Goal: Information Seeking & Learning: Learn about a topic

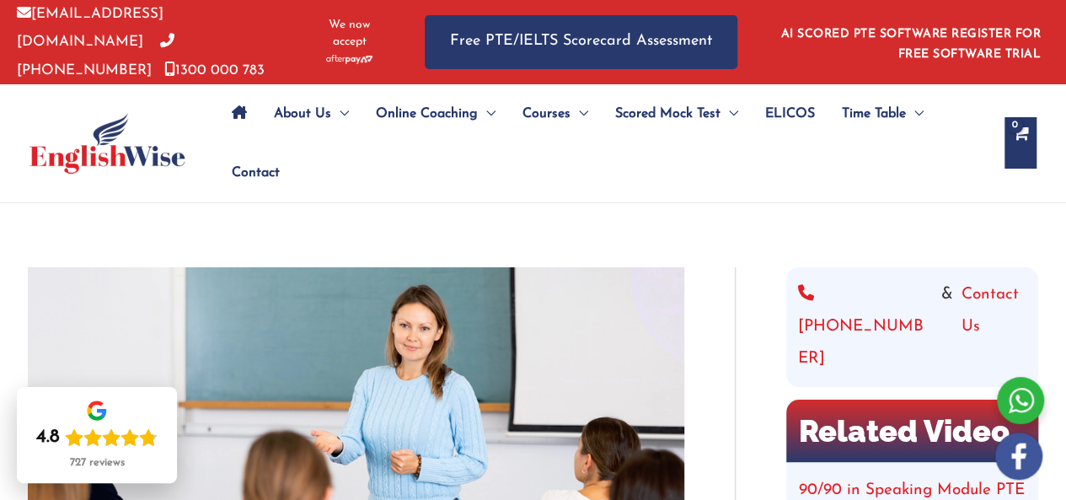
click at [784, 102] on span "ELICOS" at bounding box center [790, 113] width 50 height 59
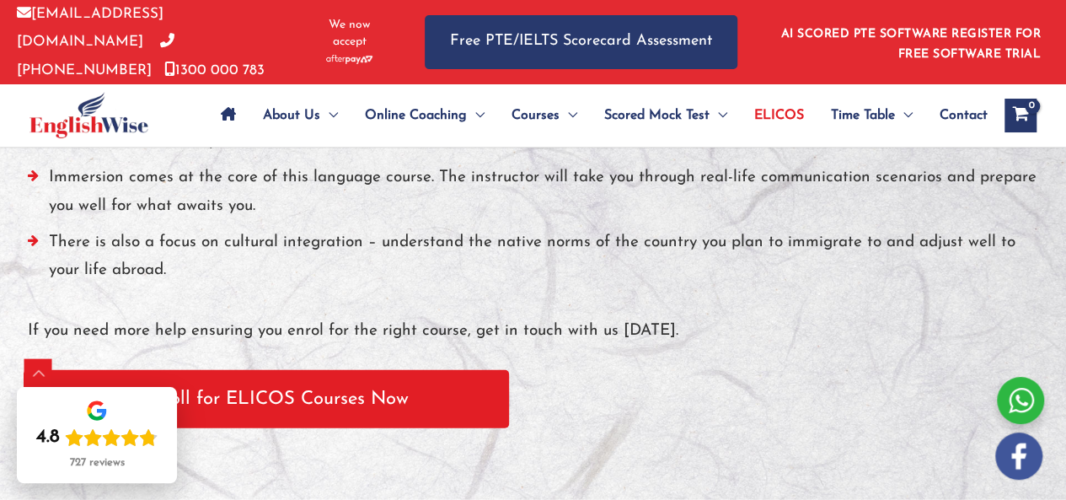
scroll to position [1788, 0]
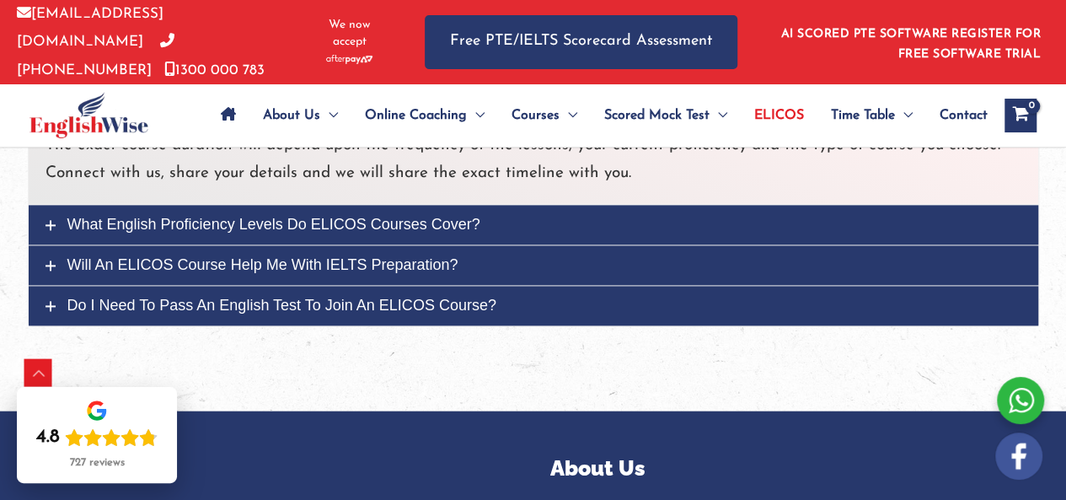
scroll to position [4232, 0]
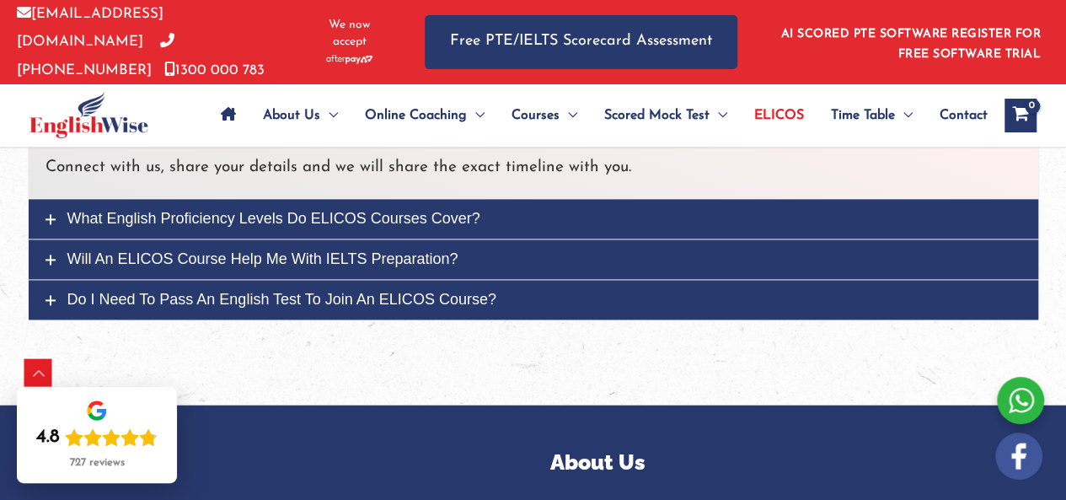
click at [364, 239] on link "Will an ELICOS course help me with IELTS preparation?" at bounding box center [533, 259] width 1009 height 40
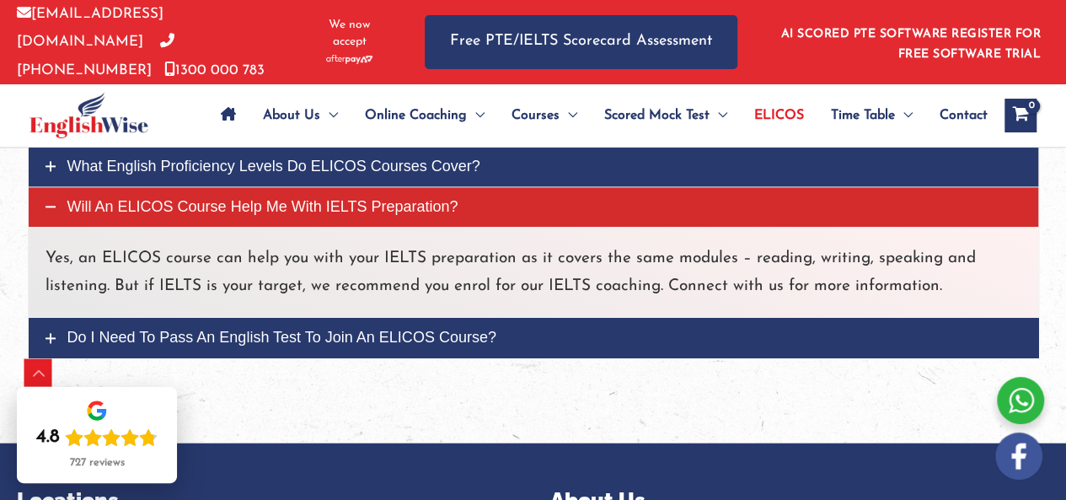
scroll to position [4193, 0]
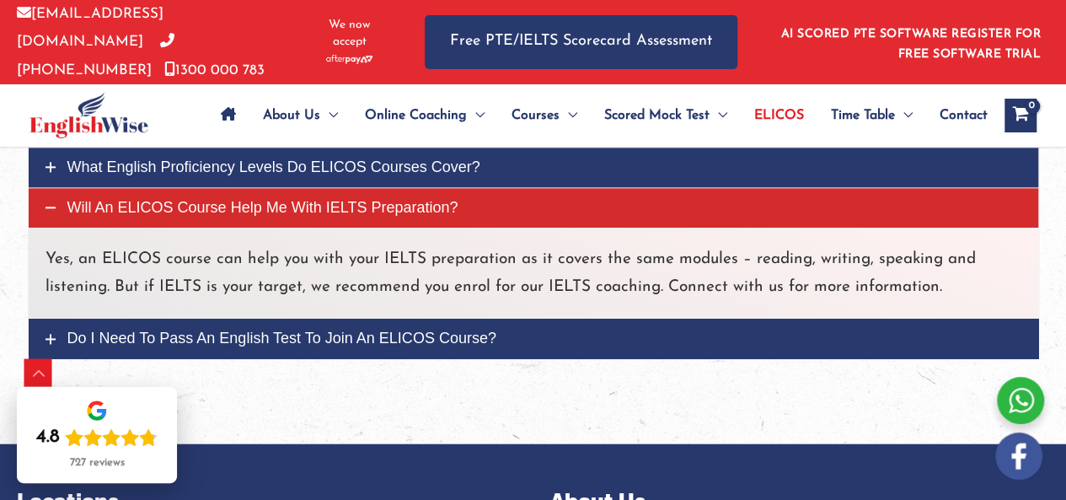
click at [339, 330] on span "Do I need to pass an English test to join an ELICOS course?" at bounding box center [281, 337] width 429 height 17
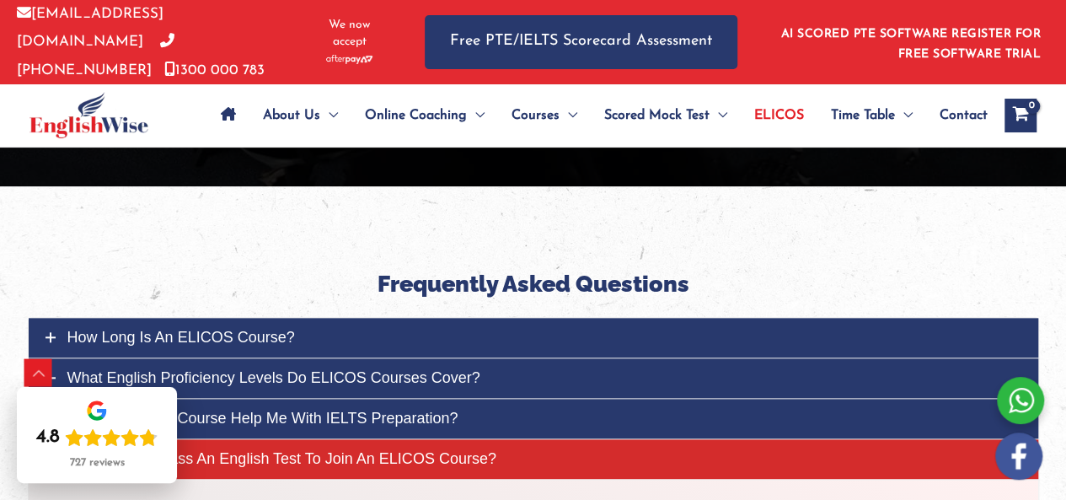
scroll to position [3980, 0]
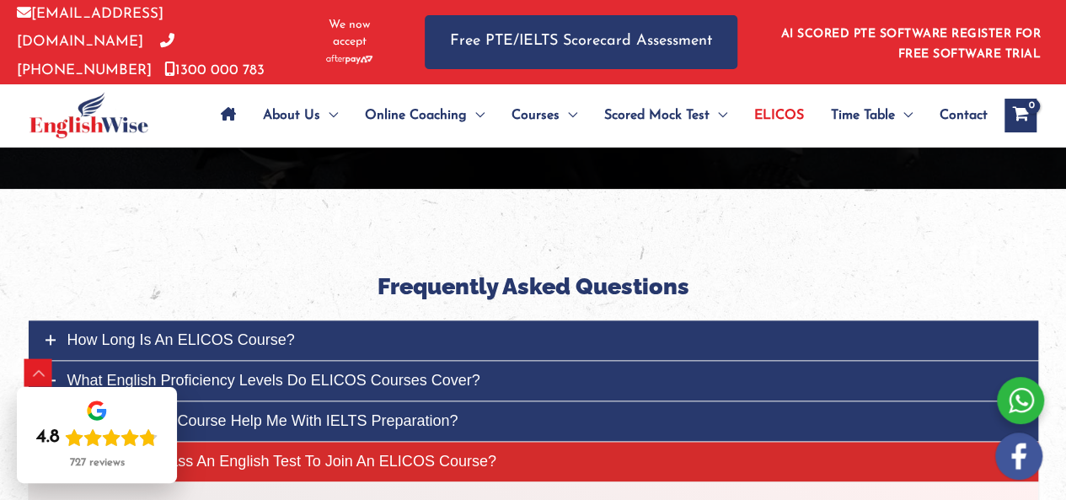
click at [320, 372] on span "What English proficiency levels do ELICOS courses cover?" at bounding box center [273, 380] width 413 height 17
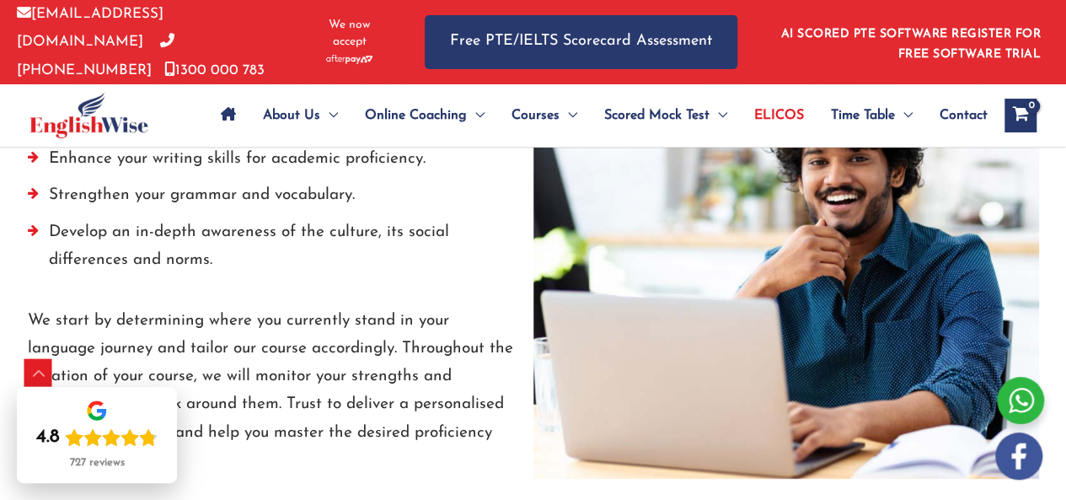
scroll to position [2441, 0]
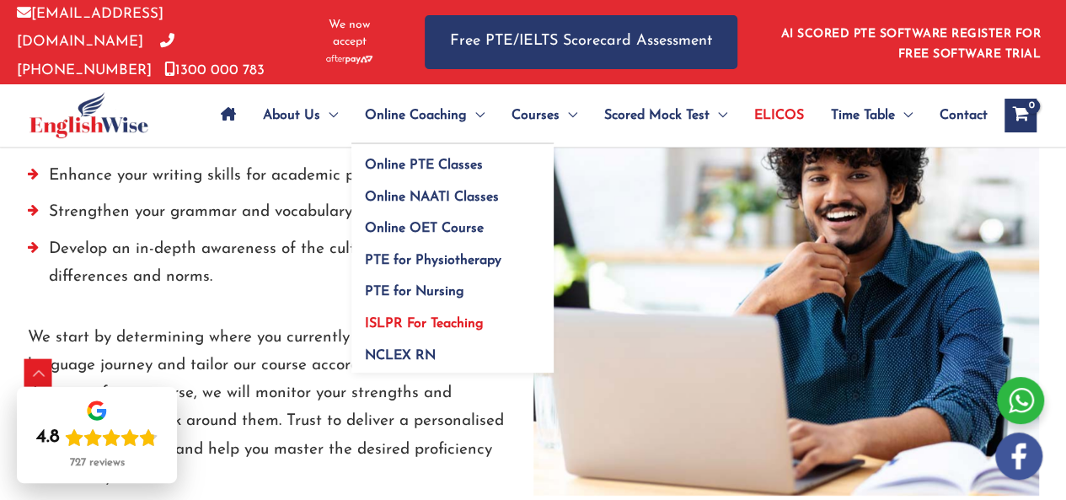
click at [406, 309] on link "ISLPR For Teaching" at bounding box center [452, 319] width 202 height 32
